Goal: Check status

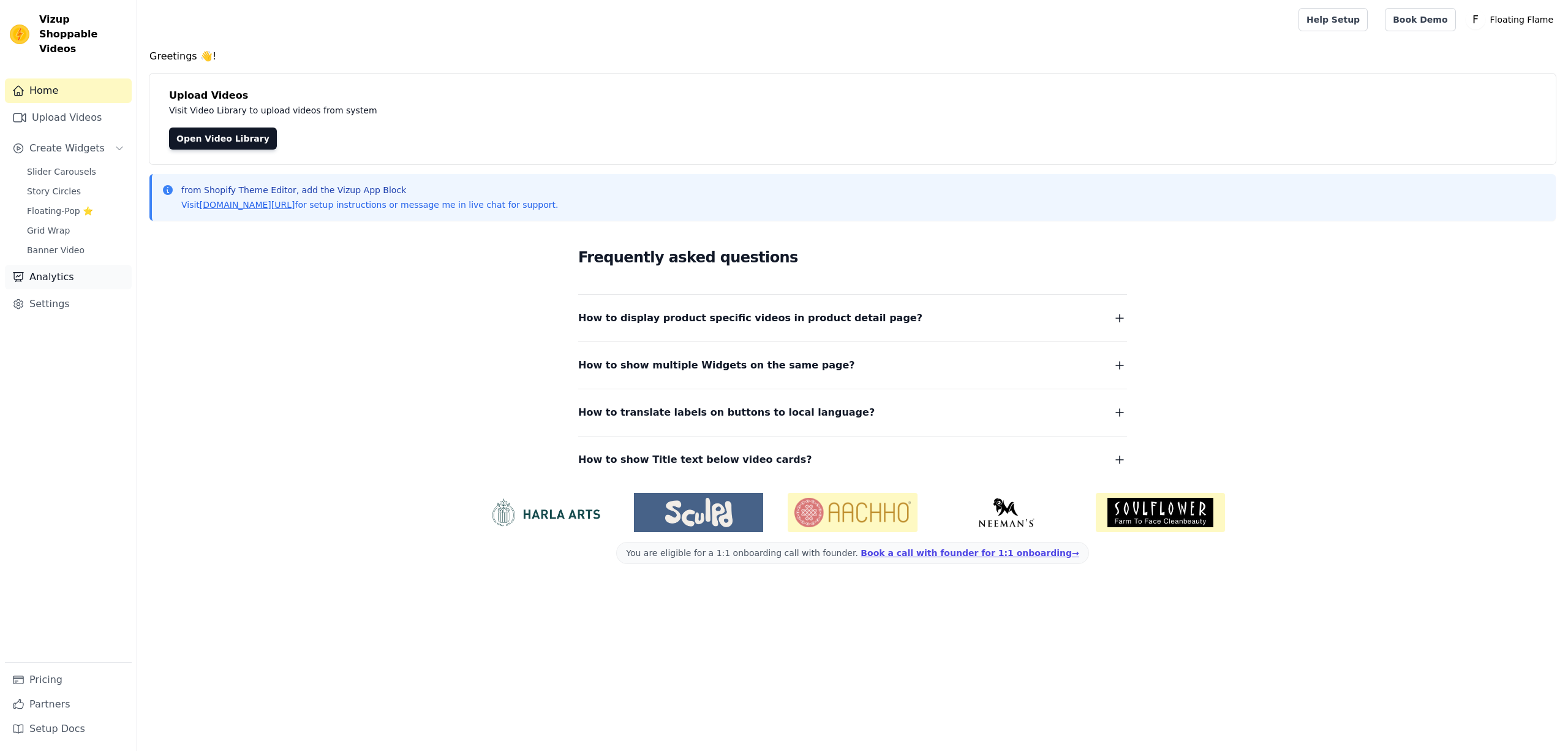
click at [43, 265] on link "Analytics" at bounding box center [68, 277] width 127 height 25
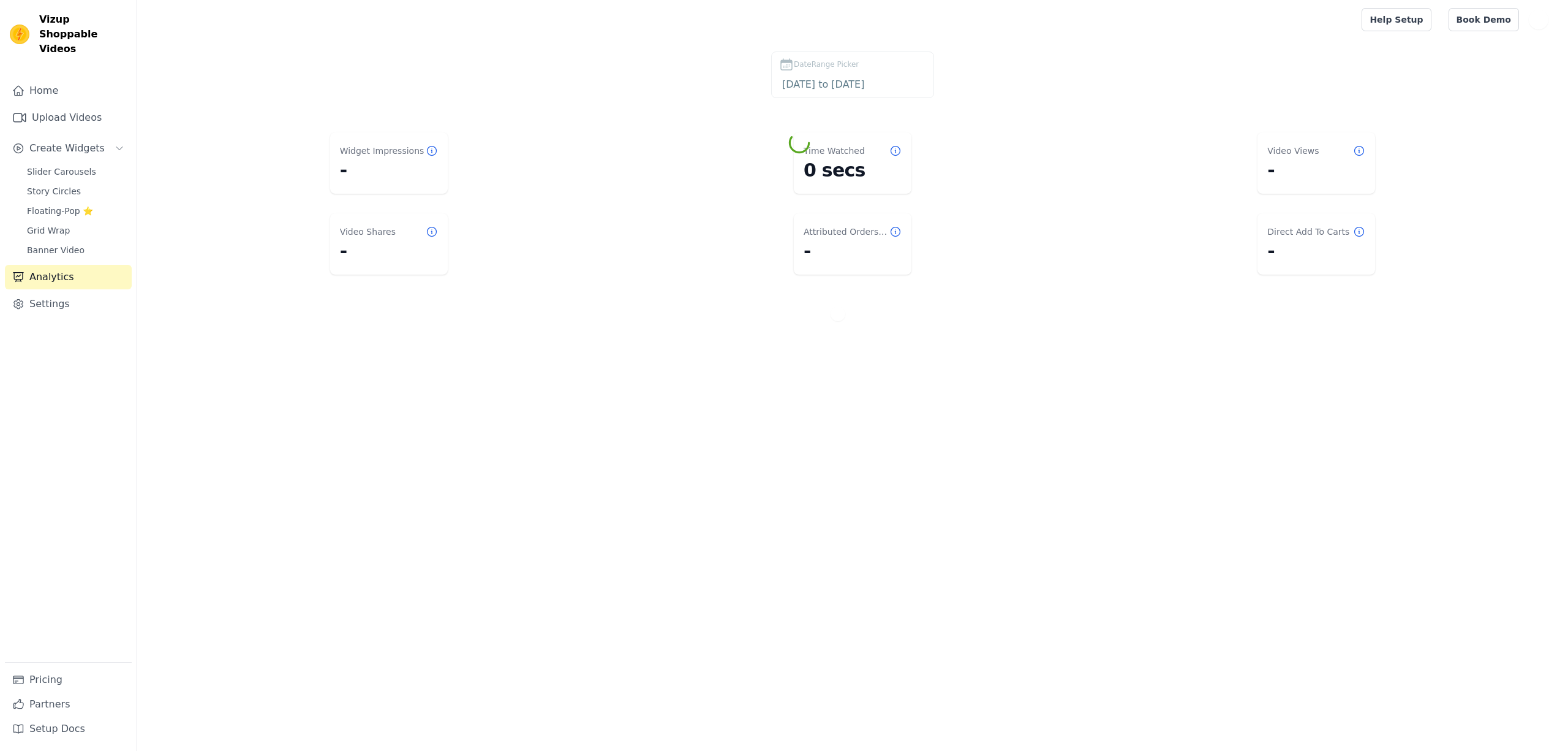
select select "8"
click at [847, 84] on body "Vizup Shoppable Videos Home Upload Videos Create Widgets Slider Carousels Story…" at bounding box center [784, 179] width 1568 height 358
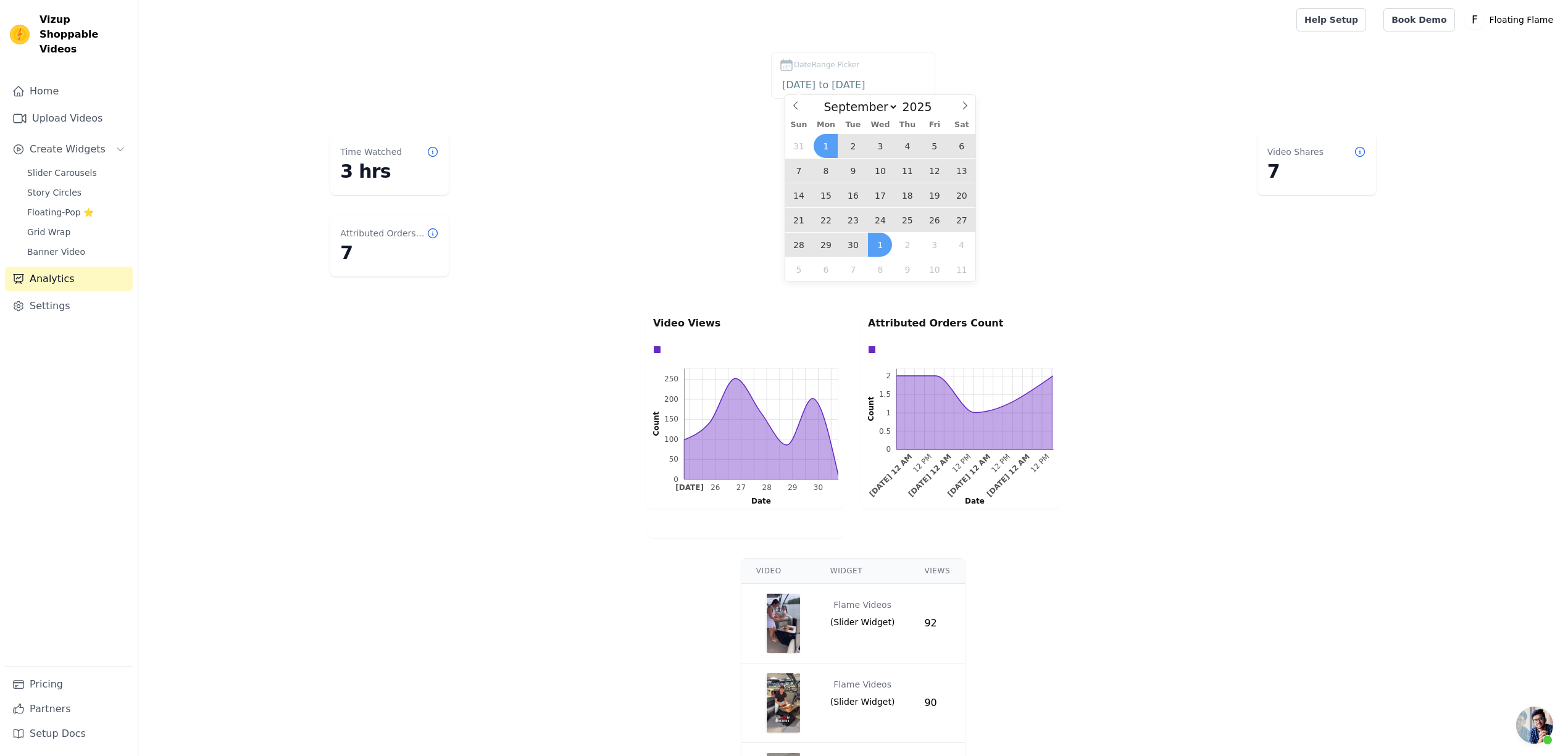
click at [907, 220] on span "25" at bounding box center [907, 220] width 24 height 24
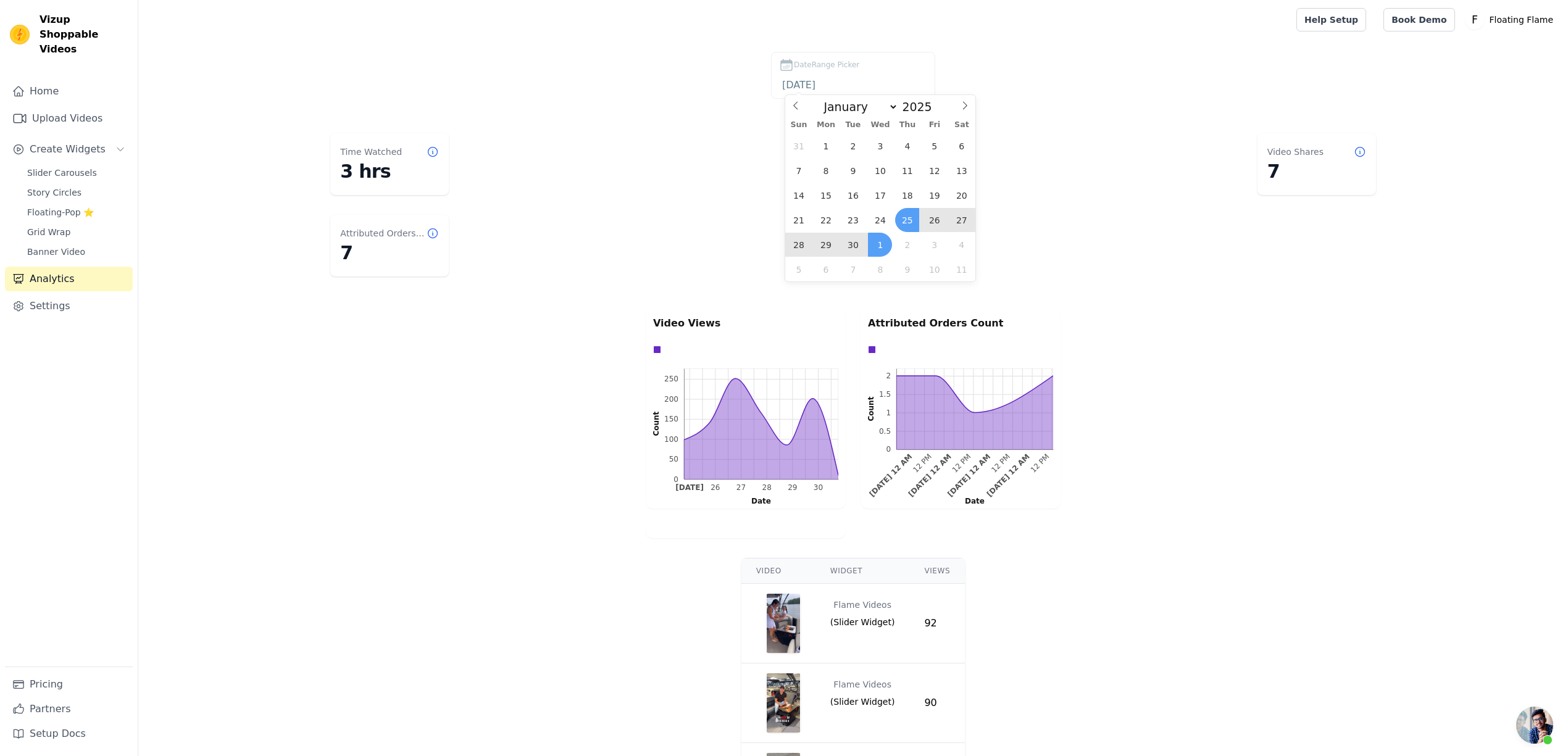
click at [880, 244] on span "1" at bounding box center [880, 244] width 24 height 24
click at [873, 86] on input "2025-09-25 to 2025-10-01" at bounding box center [852, 85] width 148 height 16
click at [899, 221] on span "25" at bounding box center [901, 220] width 24 height 24
click at [842, 246] on span "30" at bounding box center [846, 244] width 24 height 24
type input "2025-09-25 to 2025-09-30"
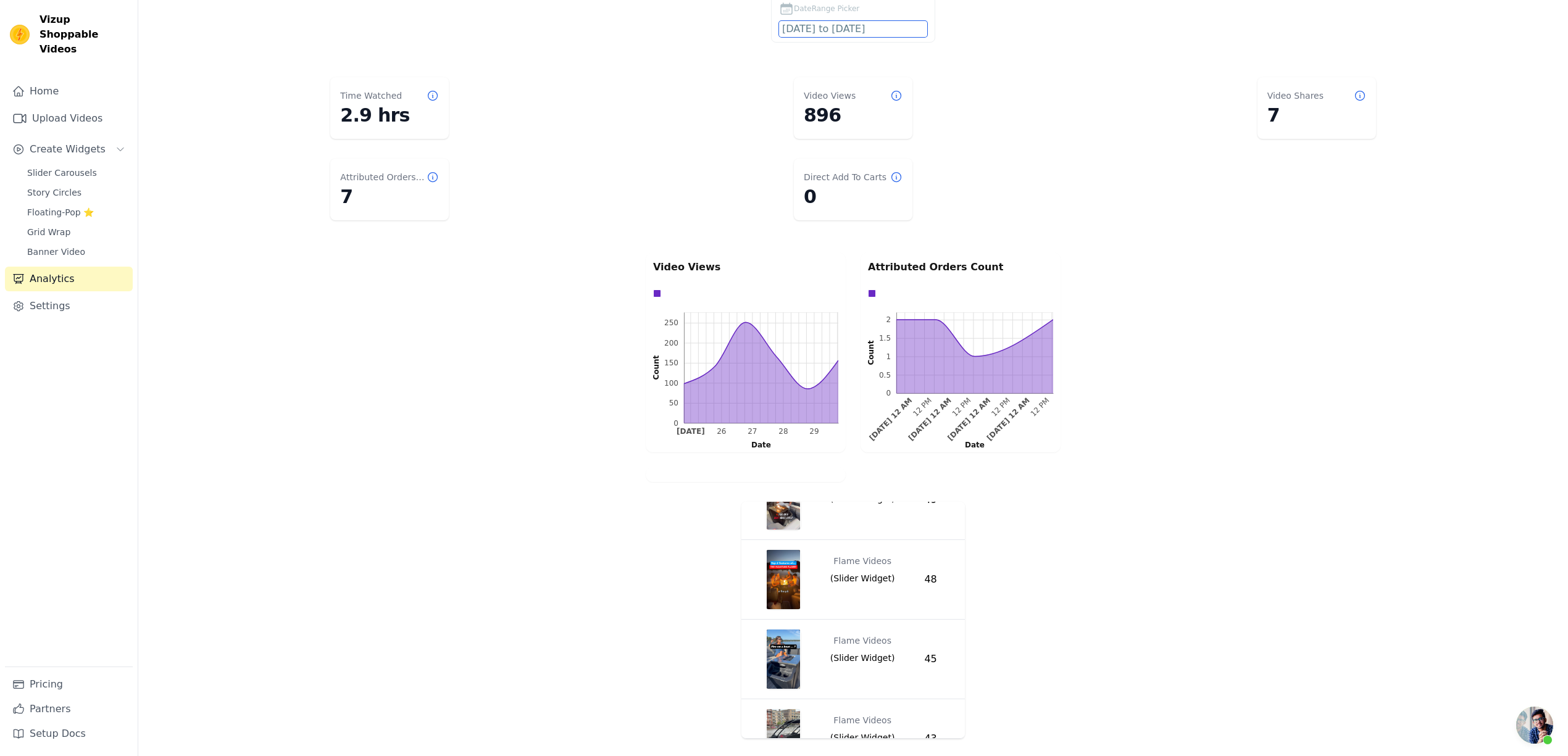
scroll to position [0, 0]
